Goal: Information Seeking & Learning: Learn about a topic

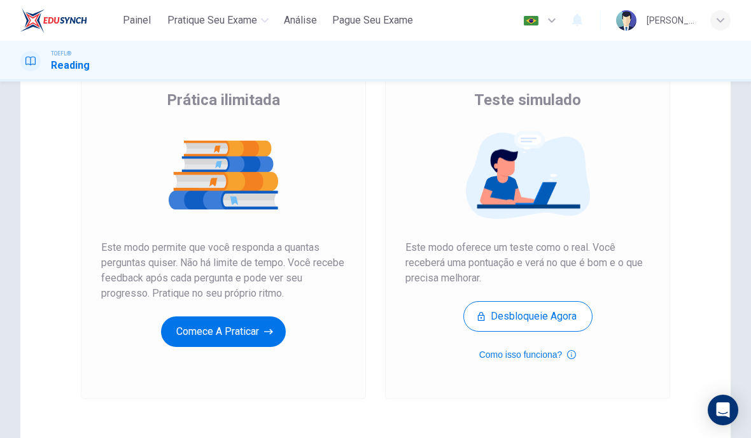
scroll to position [101, 0]
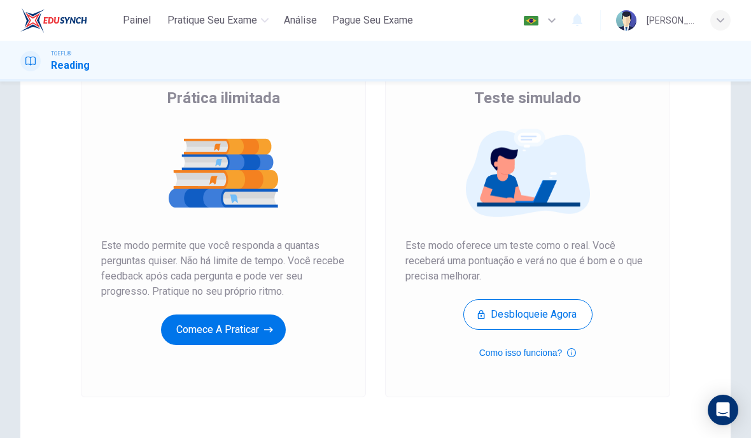
click at [193, 326] on button "Comece a praticar" at bounding box center [223, 329] width 125 height 31
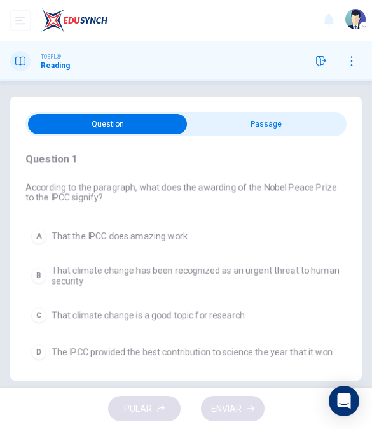
scroll to position [0, 0]
click at [231, 125] on input "checkbox" at bounding box center [108, 124] width 482 height 20
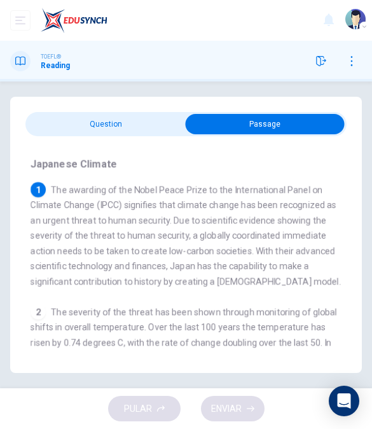
click at [88, 120] on input "checkbox" at bounding box center [265, 124] width 482 height 20
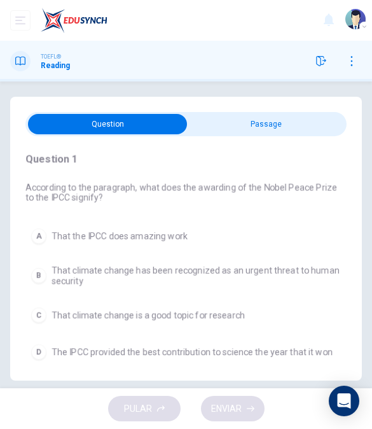
click at [284, 130] on input "checkbox" at bounding box center [108, 124] width 482 height 20
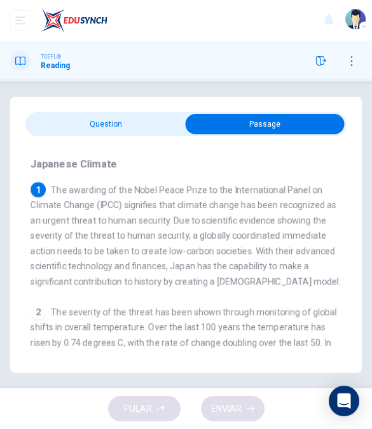
click at [62, 126] on input "checkbox" at bounding box center [265, 124] width 482 height 20
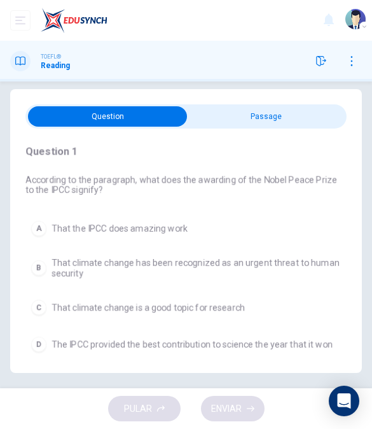
scroll to position [34, 0]
click at [41, 260] on div "B" at bounding box center [38, 267] width 15 height 15
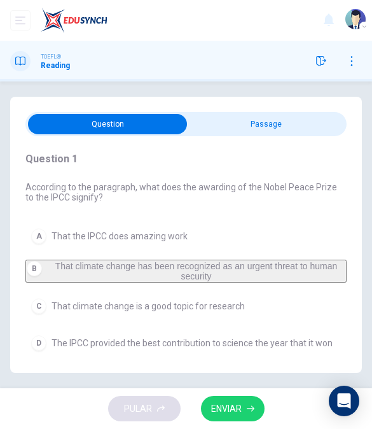
click at [227, 405] on span "ENVIAR" at bounding box center [226, 409] width 31 height 16
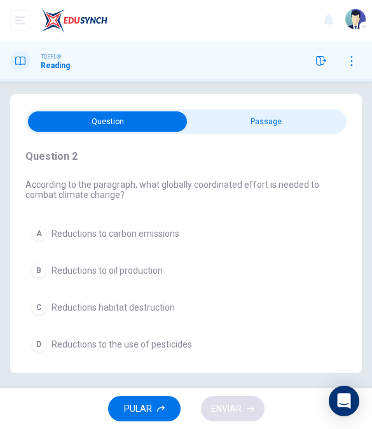
click at [219, 111] on input "checkbox" at bounding box center [108, 121] width 482 height 20
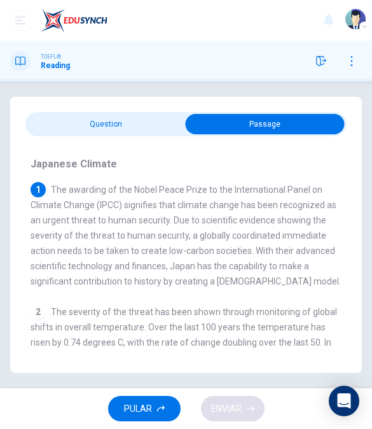
click at [94, 114] on input "checkbox" at bounding box center [265, 124] width 482 height 20
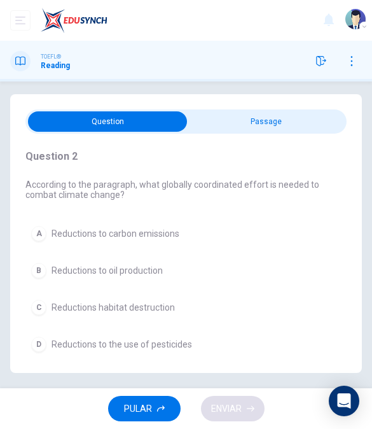
click at [44, 226] on div "A" at bounding box center [38, 233] width 15 height 15
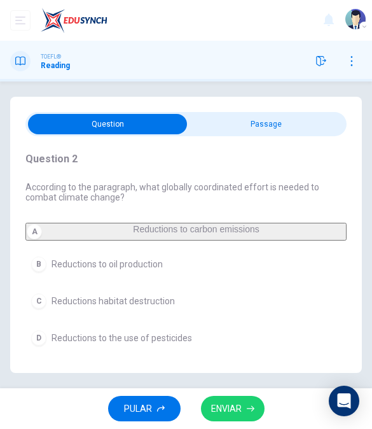
click at [218, 398] on button "ENVIAR" at bounding box center [233, 409] width 64 height 26
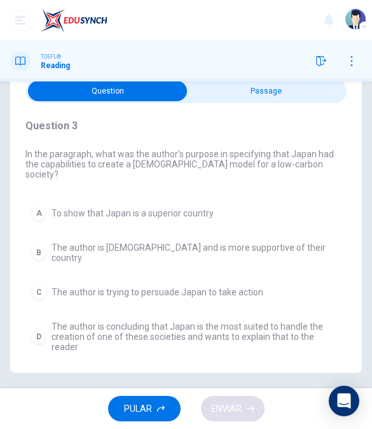
click at [39, 245] on div "B" at bounding box center [38, 252] width 15 height 15
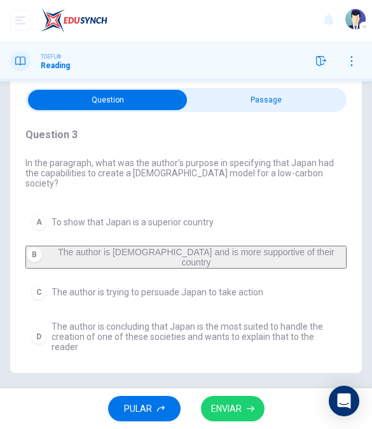
click at [36, 214] on div "A" at bounding box center [38, 221] width 15 height 15
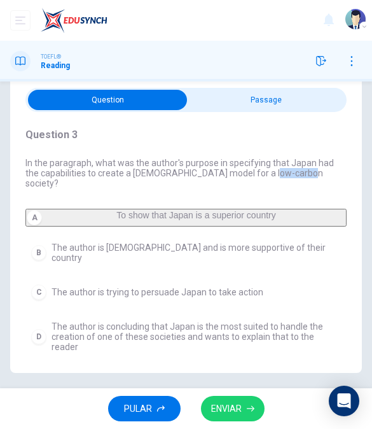
click at [51, 316] on button "D The author is concluding that Japan is the most suited to handle the creation…" at bounding box center [185, 337] width 321 height 42
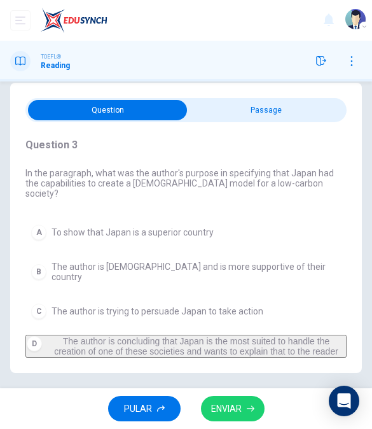
click at [51, 335] on button "D The author is concluding that Japan is the most suited to handle the creation…" at bounding box center [185, 346] width 321 height 23
click at [50, 335] on button "D The author is concluding that Japan is the most suited to handle the creation…" at bounding box center [185, 346] width 321 height 23
click at [282, 100] on input "checkbox" at bounding box center [108, 110] width 482 height 20
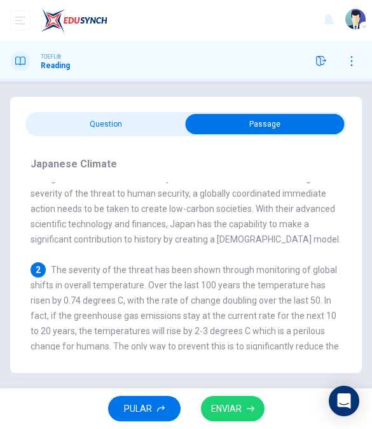
scroll to position [49, 0]
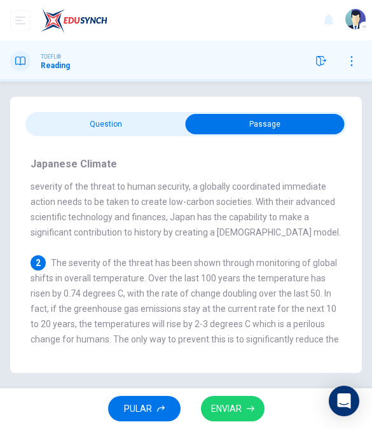
click at [265, 314] on div "2 The severity of the threat has been shown through monitoring of global shifts…" at bounding box center [187, 308] width 312 height 107
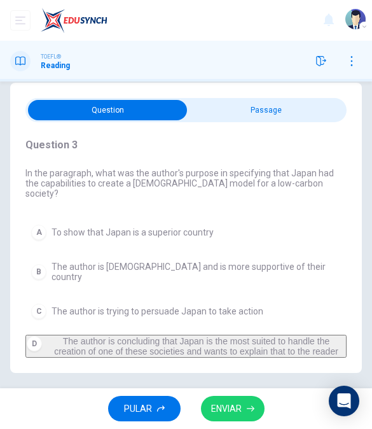
click at [229, 402] on span "ENVIAR" at bounding box center [226, 409] width 31 height 16
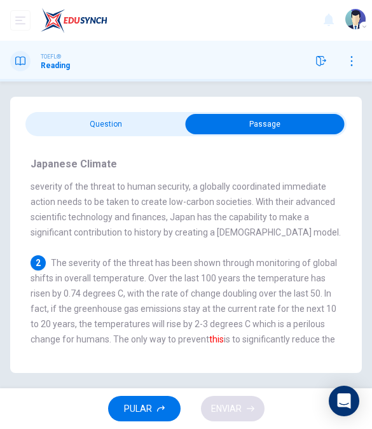
click at [66, 114] on input "checkbox" at bounding box center [265, 124] width 482 height 20
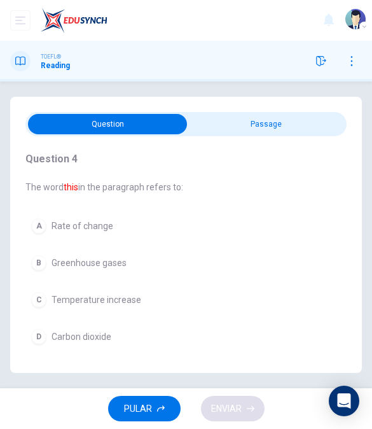
click at [39, 292] on div "C" at bounding box center [38, 299] width 15 height 15
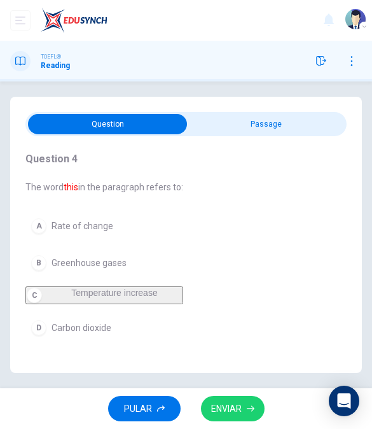
click at [290, 114] on input "checkbox" at bounding box center [108, 124] width 482 height 20
click at [235, 418] on button "ENVIAR" at bounding box center [233, 409] width 64 height 26
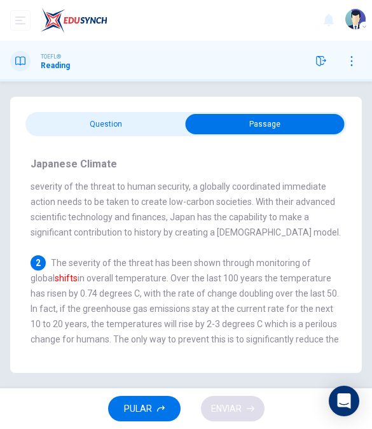
click at [59, 114] on input "checkbox" at bounding box center [265, 124] width 482 height 20
click at [41, 71] on div "TOEFL® Reading" at bounding box center [186, 61] width 372 height 41
click at [53, 114] on input "checkbox" at bounding box center [265, 124] width 482 height 20
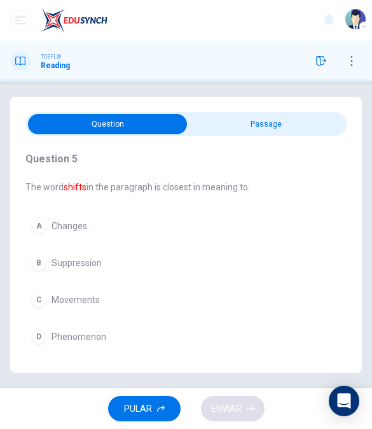
click at [42, 218] on div "A" at bounding box center [38, 225] width 15 height 15
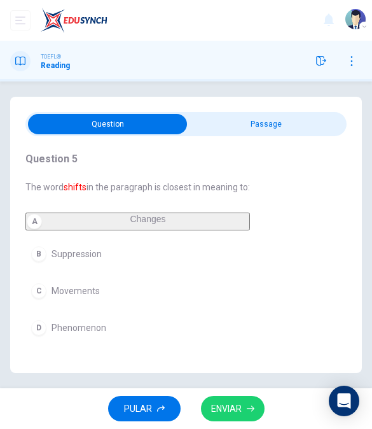
click at [283, 114] on input "checkbox" at bounding box center [108, 124] width 482 height 20
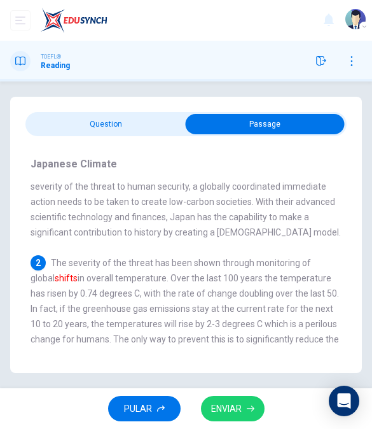
click at [45, 114] on input "checkbox" at bounding box center [265, 124] width 482 height 20
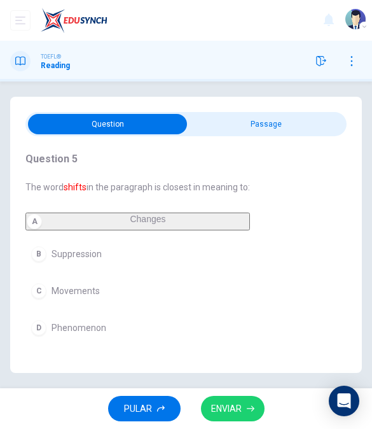
click at [244, 398] on button "ENVIAR" at bounding box center [233, 409] width 64 height 26
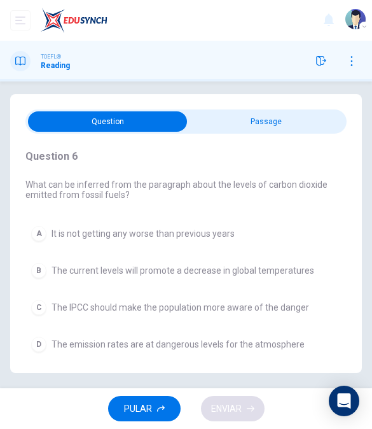
click at [283, 111] on input "checkbox" at bounding box center [108, 121] width 482 height 20
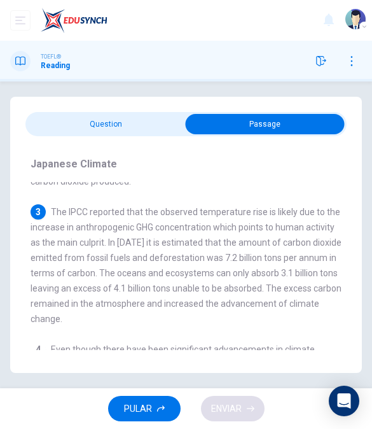
scroll to position [213, 0]
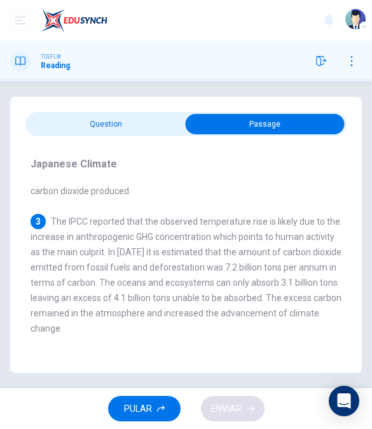
click at [141, 114] on input "checkbox" at bounding box center [265, 124] width 482 height 20
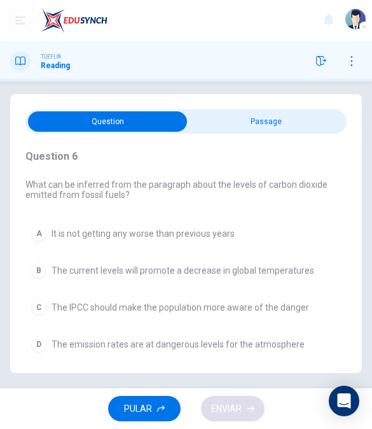
click at [281, 111] on input "checkbox" at bounding box center [108, 121] width 482 height 20
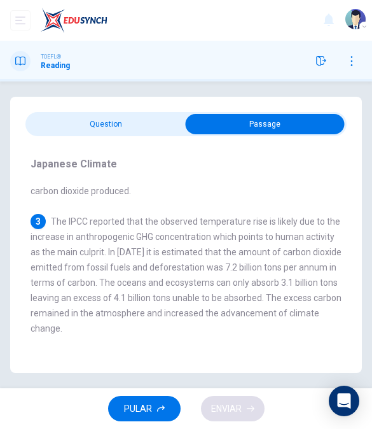
click at [140, 114] on input "checkbox" at bounding box center [265, 124] width 482 height 20
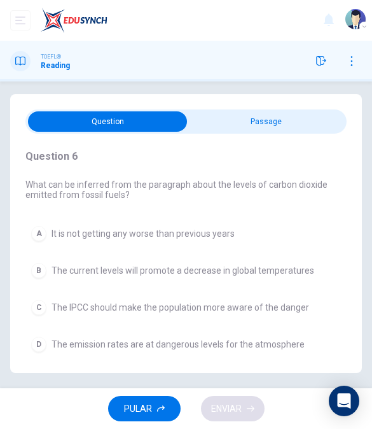
click at [48, 257] on button "B The current levels will promote a decrease in global temperatures" at bounding box center [185, 270] width 321 height 27
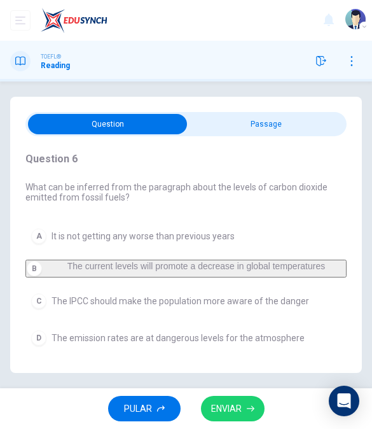
click at [234, 419] on button "ENVIAR" at bounding box center [233, 409] width 64 height 26
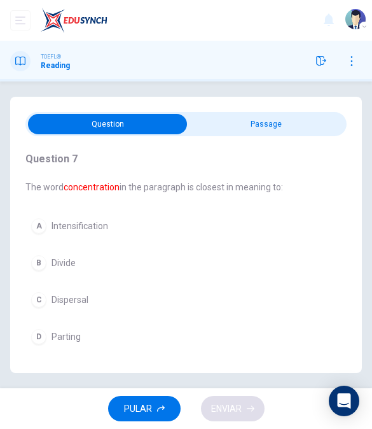
click at [256, 114] on input "checkbox" at bounding box center [108, 124] width 482 height 20
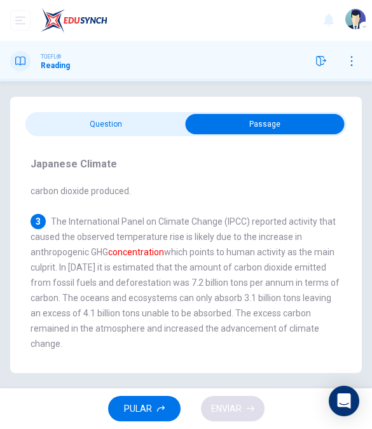
click at [156, 114] on input "checkbox" at bounding box center [265, 124] width 482 height 20
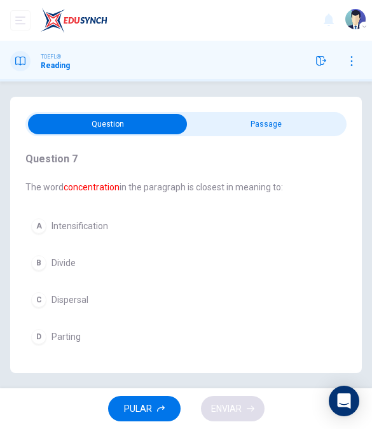
click at [41, 218] on div "A" at bounding box center [38, 225] width 15 height 15
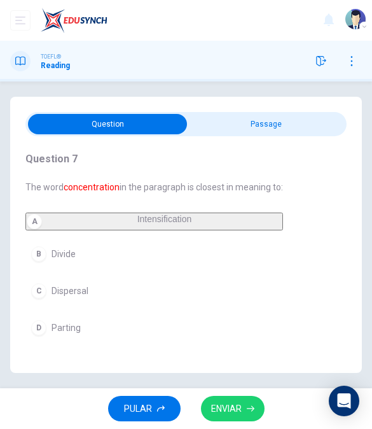
click at [40, 214] on div "A" at bounding box center [34, 221] width 15 height 15
click at [249, 114] on input "checkbox" at bounding box center [108, 124] width 482 height 20
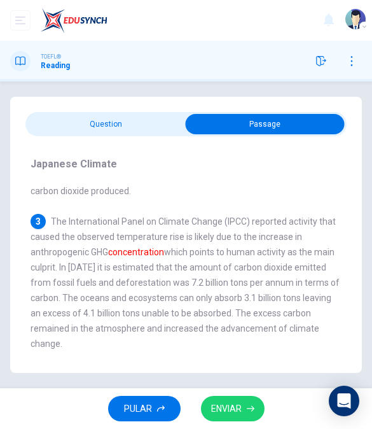
click at [137, 114] on input "checkbox" at bounding box center [265, 124] width 482 height 20
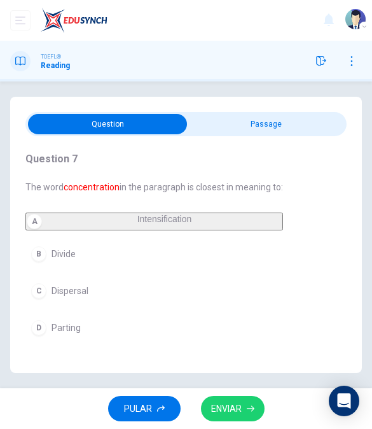
click at [236, 114] on input "checkbox" at bounding box center [108, 124] width 482 height 20
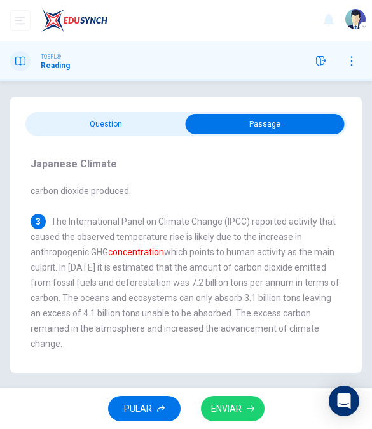
click at [237, 403] on span "ENVIAR" at bounding box center [226, 409] width 31 height 16
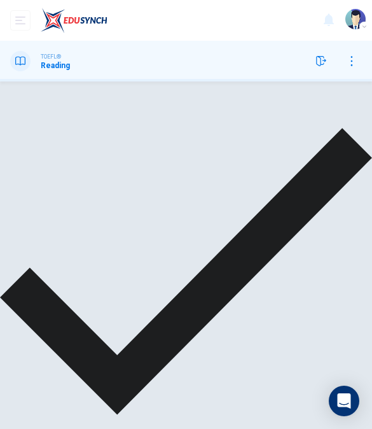
click at [151, 89] on input "checkbox" at bounding box center [265, 85] width 482 height 20
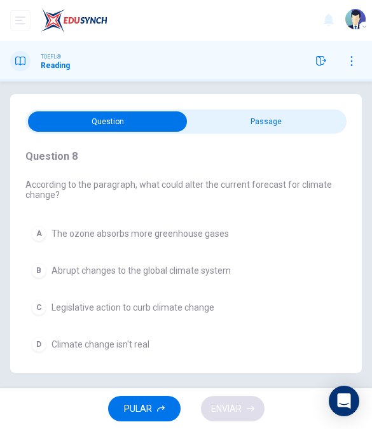
click at [261, 111] on input "checkbox" at bounding box center [108, 121] width 482 height 20
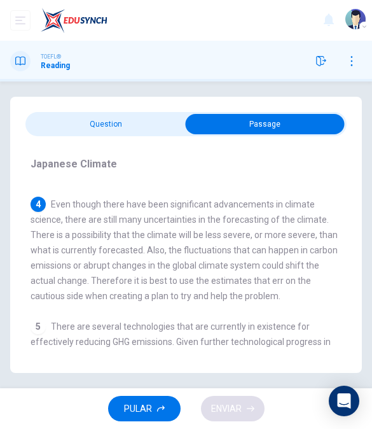
scroll to position [366, 0]
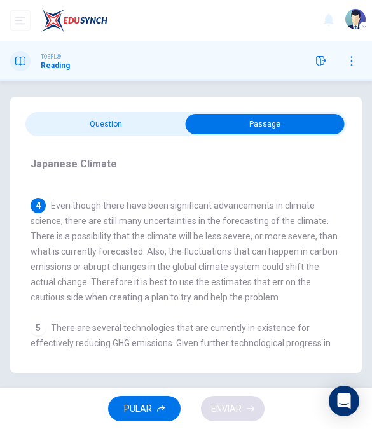
click at [147, 114] on input "checkbox" at bounding box center [265, 124] width 482 height 20
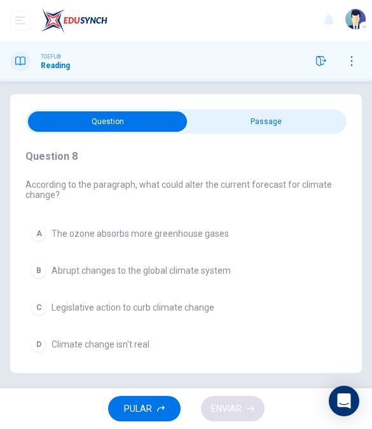
click at [285, 111] on input "checkbox" at bounding box center [108, 121] width 482 height 20
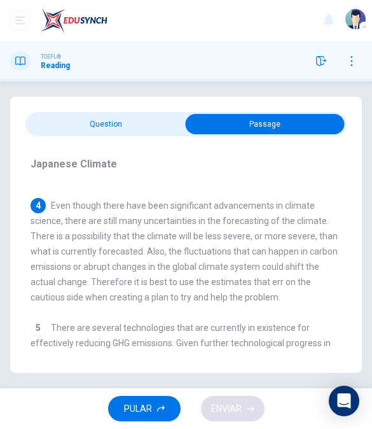
click at [310, 224] on span "Even though there have been significant advancements in climate science, there …" at bounding box center [184, 251] width 307 height 102
click at [150, 114] on input "checkbox" at bounding box center [265, 124] width 482 height 20
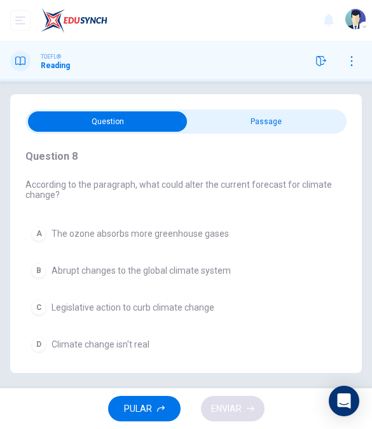
click at [214, 265] on span "Abrupt changes to the global climate system" at bounding box center [141, 270] width 179 height 10
click at [213, 265] on span "Abrupt changes to the global climate system" at bounding box center [141, 270] width 179 height 10
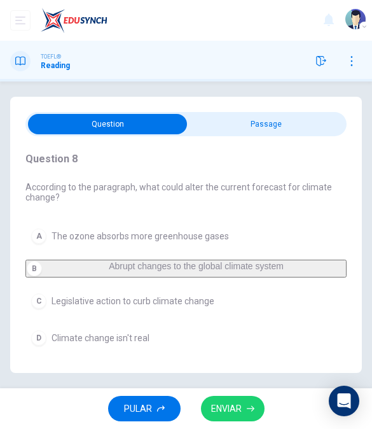
click at [288, 114] on input "checkbox" at bounding box center [108, 124] width 482 height 20
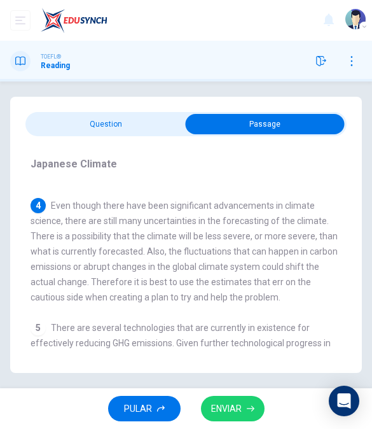
click at [158, 114] on input "checkbox" at bounding box center [265, 124] width 482 height 20
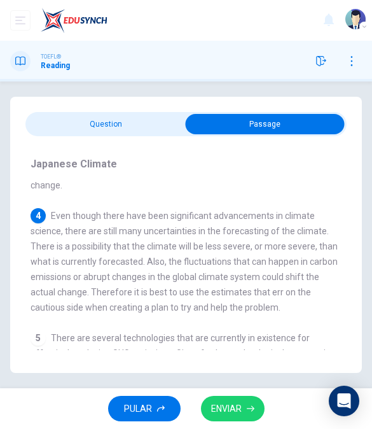
scroll to position [53, 0]
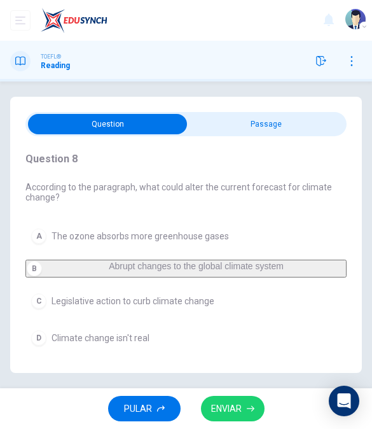
click at [196, 288] on button "C Legislative action to curb climate change" at bounding box center [185, 301] width 321 height 27
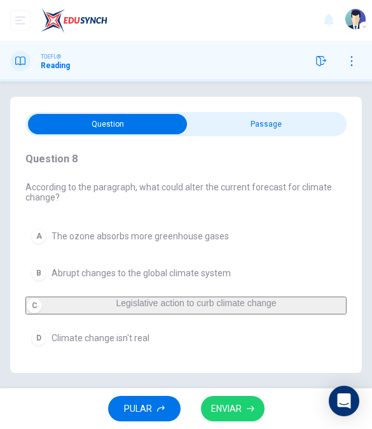
click at [195, 297] on button "C Legislative action to curb climate change" at bounding box center [185, 306] width 321 height 18
click at [204, 297] on button "C Legislative action to curb climate change" at bounding box center [185, 306] width 321 height 18
click at [143, 333] on span "Climate change isn't real" at bounding box center [101, 338] width 98 height 10
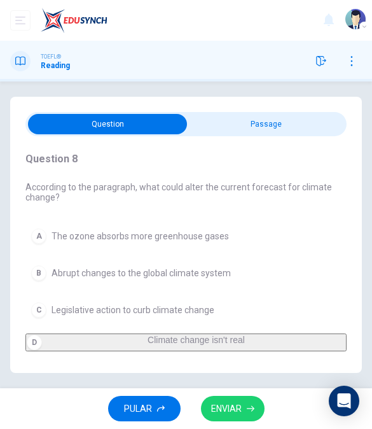
click at [176, 223] on div "A The ozone absorbs more greenhouse gases B Abrupt changes to the global climat…" at bounding box center [185, 287] width 321 height 129
click at [172, 260] on button "B Abrupt changes to the global climate system" at bounding box center [185, 273] width 321 height 27
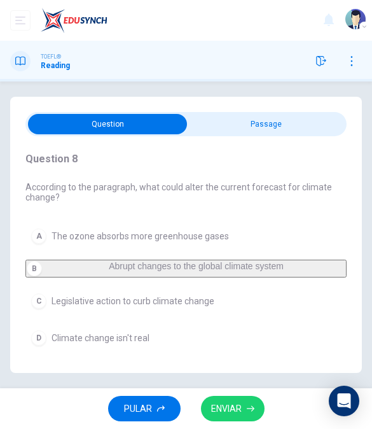
click at [168, 261] on span "Abrupt changes to the global climate system" at bounding box center [196, 266] width 175 height 10
click at [235, 403] on span "ENVIAR" at bounding box center [226, 409] width 31 height 16
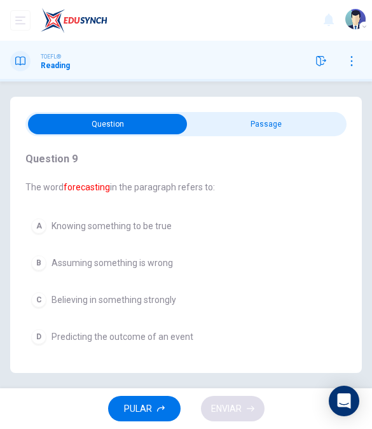
click at [154, 332] on span "Predicting the outcome of an event" at bounding box center [123, 337] width 142 height 10
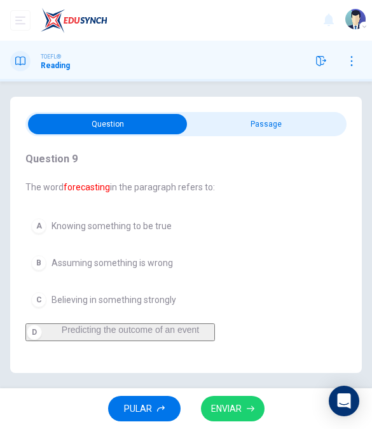
click at [154, 325] on span "Predicting the outcome of an event" at bounding box center [130, 330] width 137 height 10
click at [241, 403] on span "ENVIAR" at bounding box center [226, 409] width 31 height 16
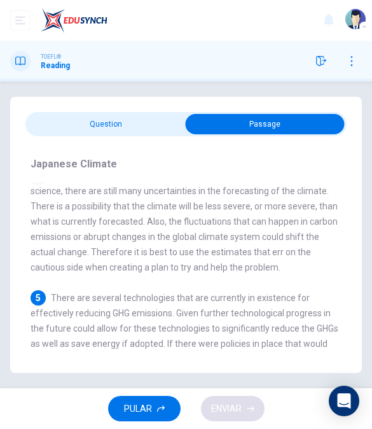
scroll to position [62, 0]
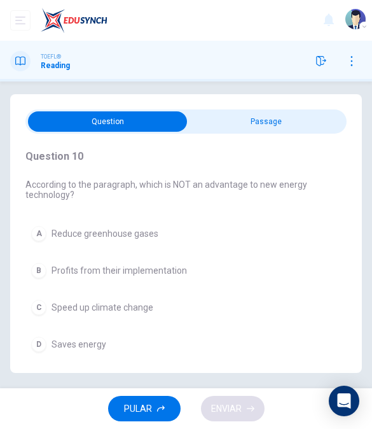
click at [34, 300] on div "C" at bounding box center [38, 307] width 15 height 15
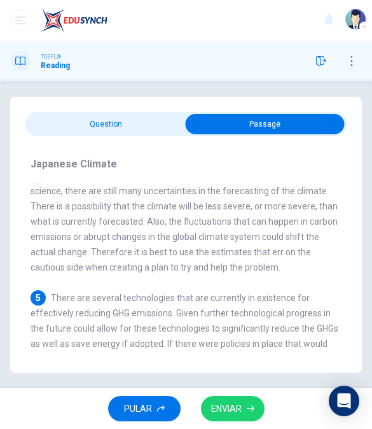
scroll to position [0, 0]
click at [234, 412] on span "ENVIAR" at bounding box center [226, 409] width 31 height 16
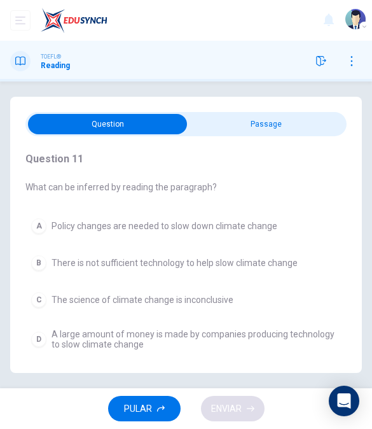
scroll to position [34, 0]
click at [300, 114] on input "checkbox" at bounding box center [108, 124] width 482 height 20
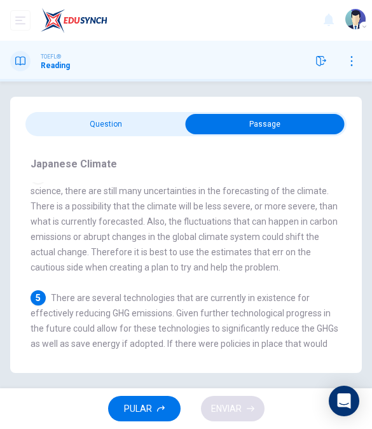
scroll to position [62, 0]
checkbox input "false"
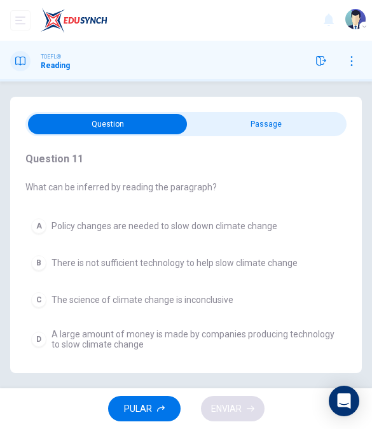
click at [48, 249] on button "B There is not sufficient technology to help slow climate change" at bounding box center [185, 262] width 321 height 27
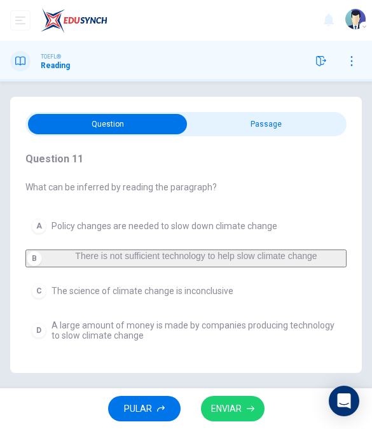
click at [241, 410] on span "ENVIAR" at bounding box center [226, 409] width 31 height 16
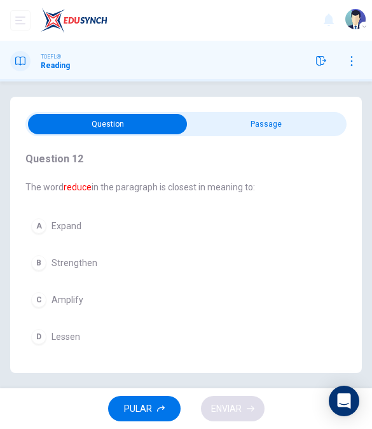
click at [34, 329] on div "D" at bounding box center [38, 336] width 15 height 15
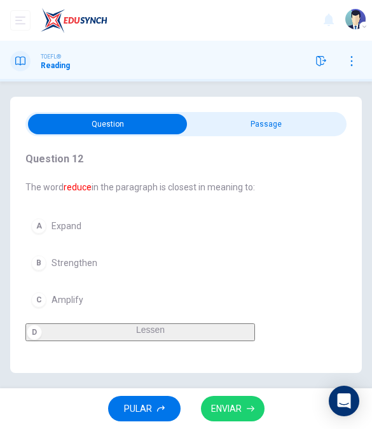
click at [249, 414] on button "ENVIAR" at bounding box center [233, 409] width 64 height 26
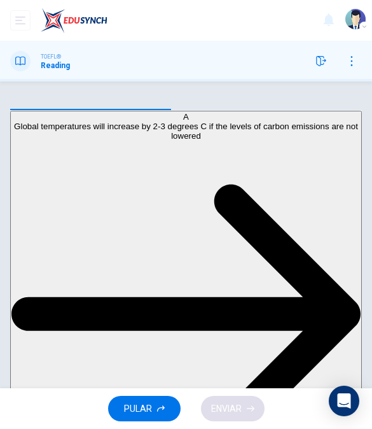
scroll to position [0, 0]
click at [328, 215] on button "A Global temperatures will increase by 2-3 degrees C if the levels of carbon em…" at bounding box center [186, 302] width 352 height 382
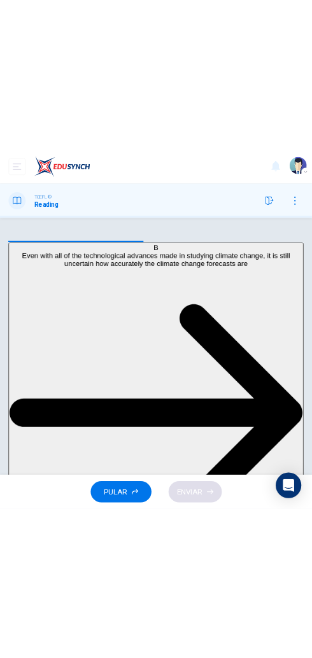
scroll to position [50, 0]
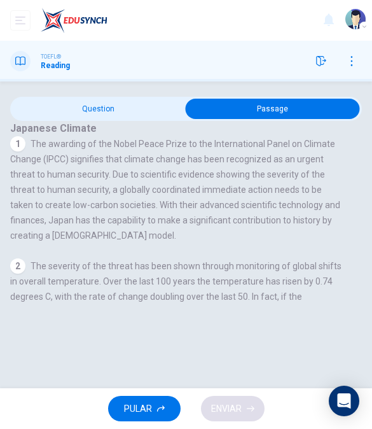
checkbox input "false"
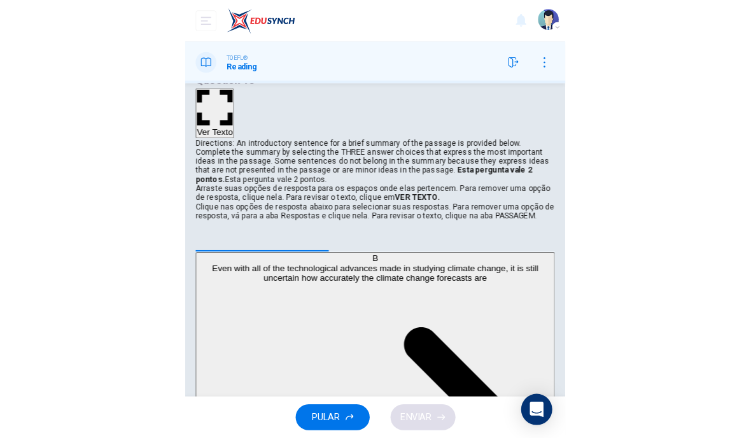
scroll to position [0, 0]
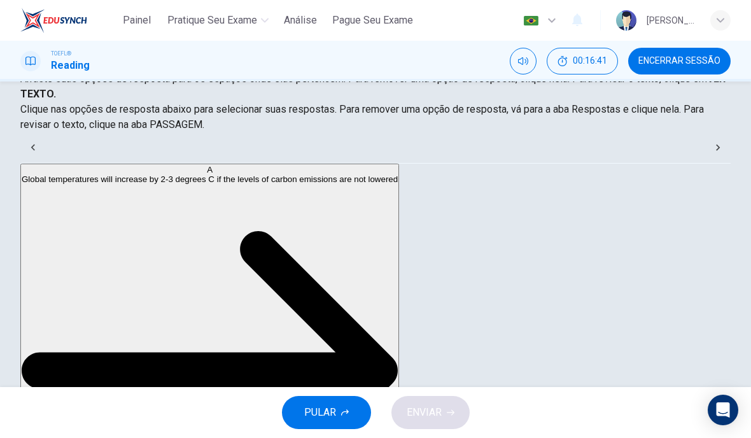
scroll to position [36, 0]
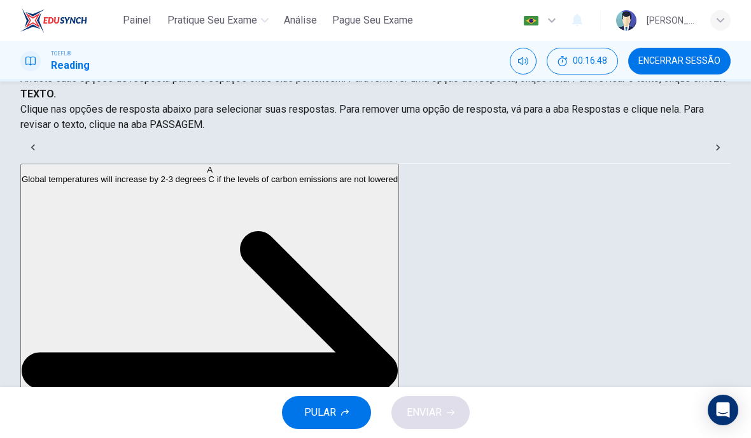
scroll to position [42, 0]
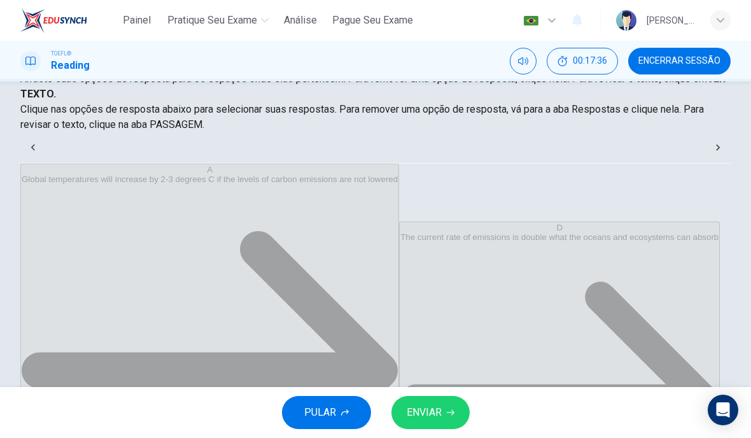
scroll to position [38, 0]
click at [437, 410] on span "ENVIAR" at bounding box center [424, 412] width 35 height 18
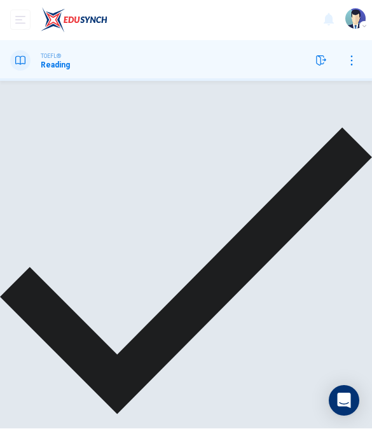
scroll to position [155, 0]
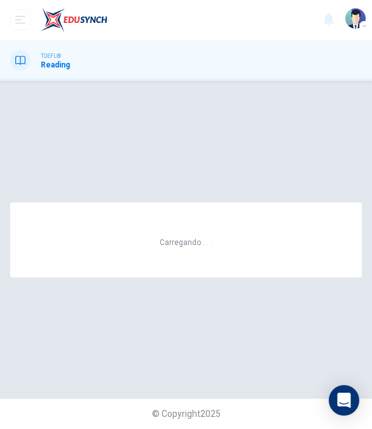
scroll to position [0, 0]
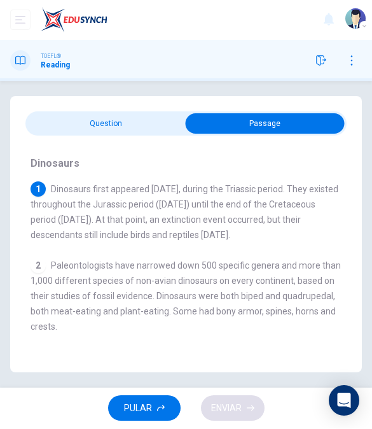
checkbox input "false"
